Goal: Book appointment/travel/reservation: Book appointment/travel/reservation

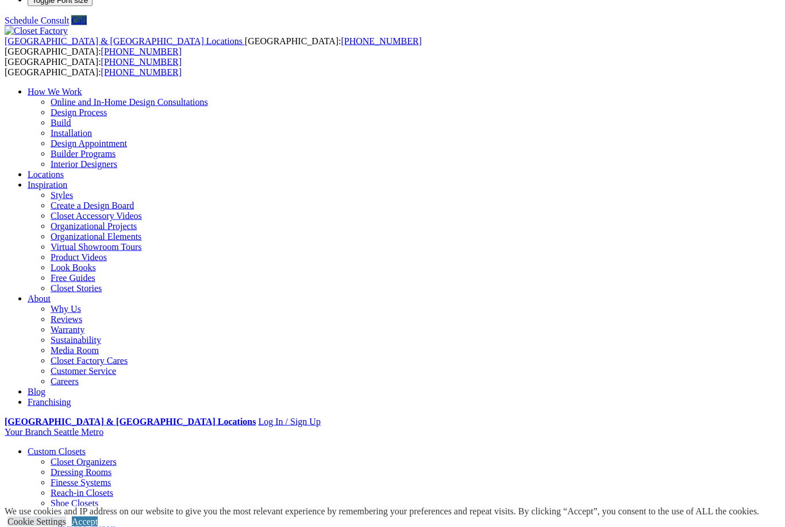
scroll to position [33, 0]
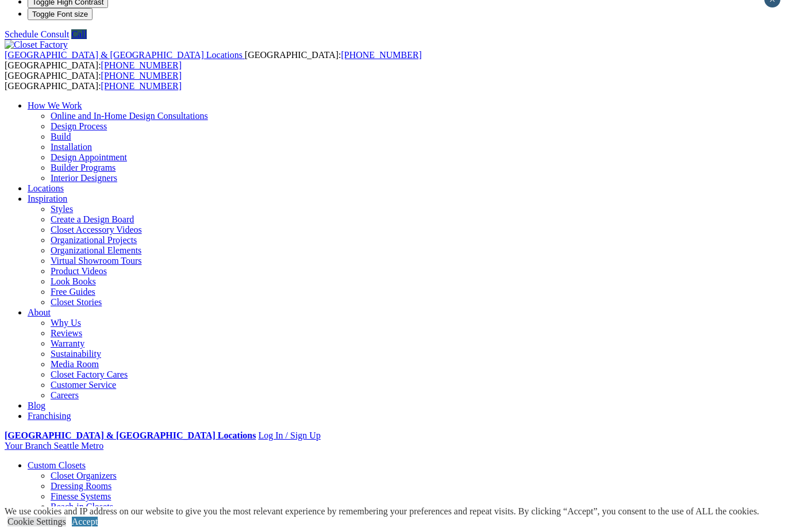
scroll to position [0, 0]
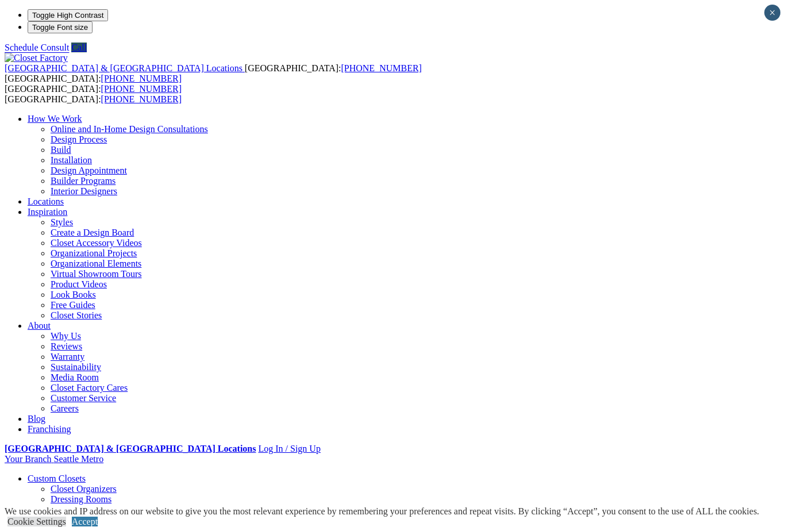
type input "*****"
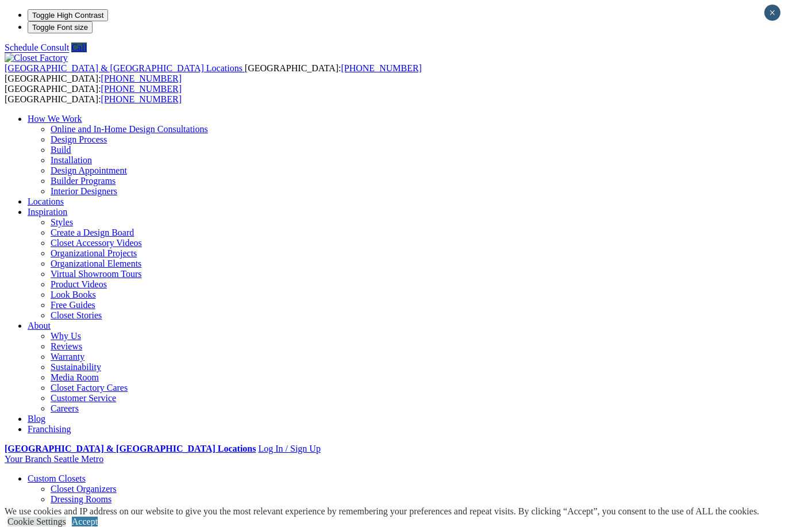
type input "*********"
